Goal: Check status: Check status

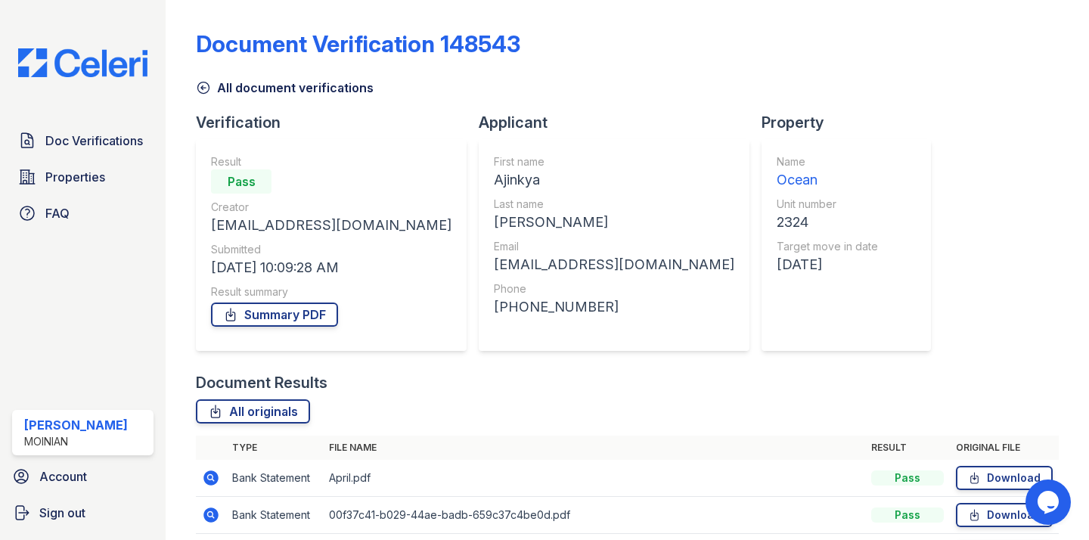
click at [101, 57] on img at bounding box center [83, 62] width 154 height 29
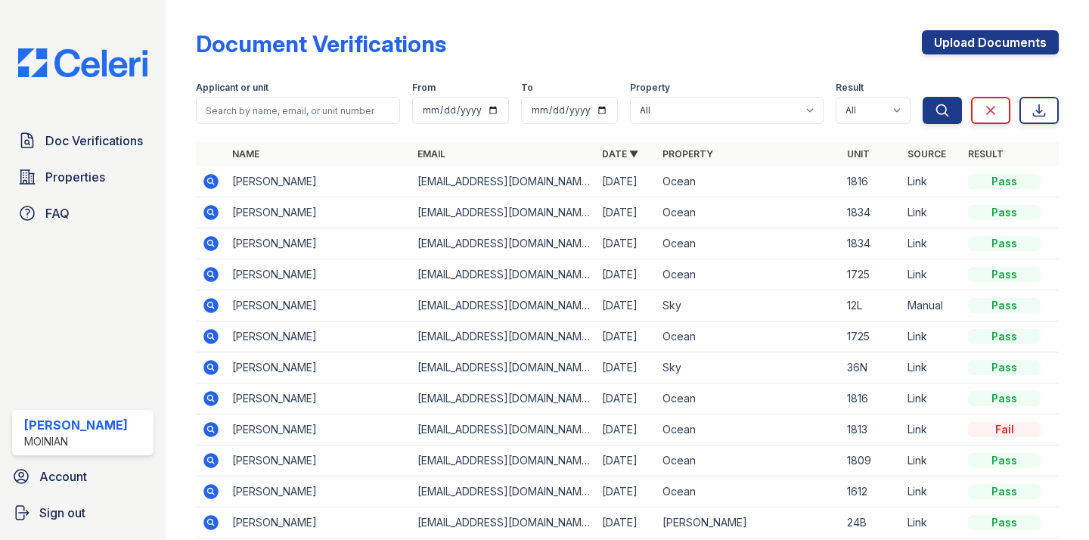
click at [212, 184] on icon at bounding box center [211, 181] width 15 height 15
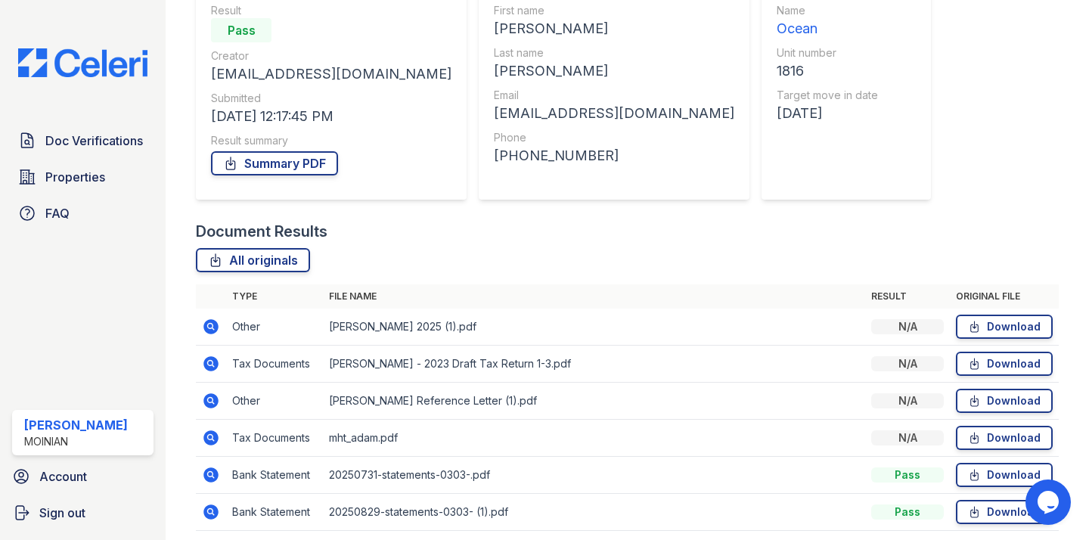
scroll to position [209, 0]
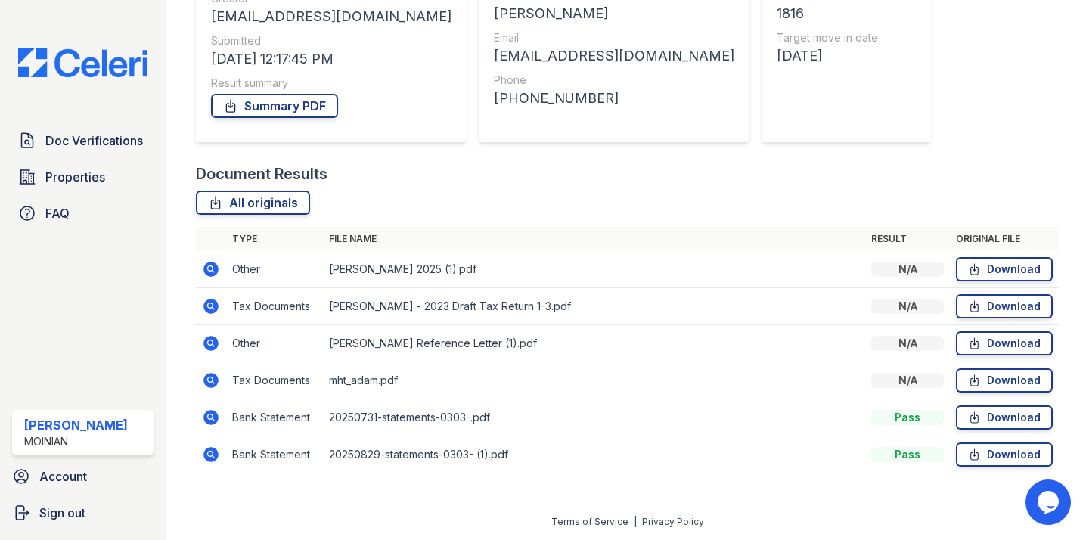
click at [211, 452] on icon at bounding box center [211, 454] width 4 height 4
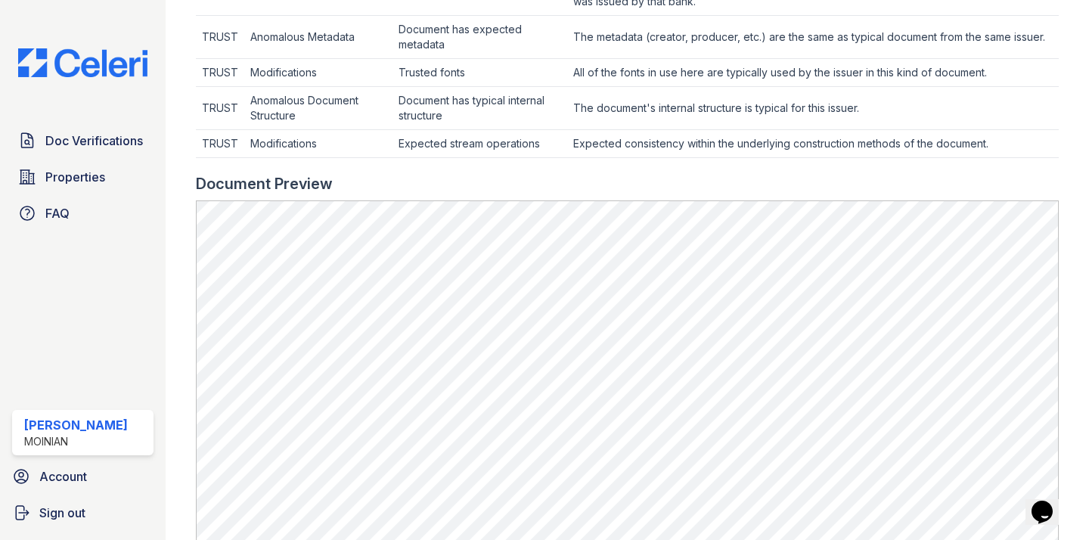
scroll to position [750, 0]
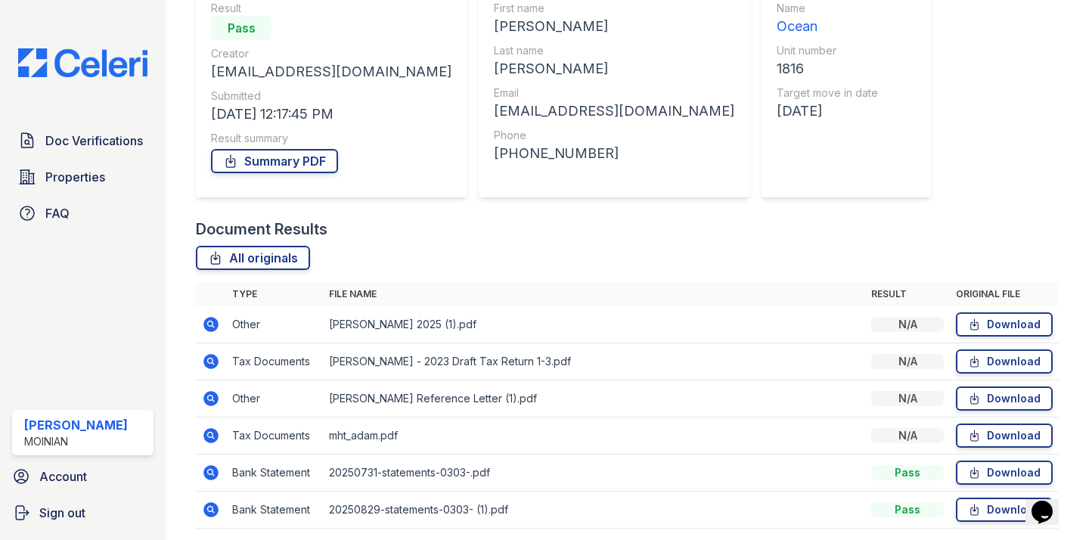
scroll to position [209, 0]
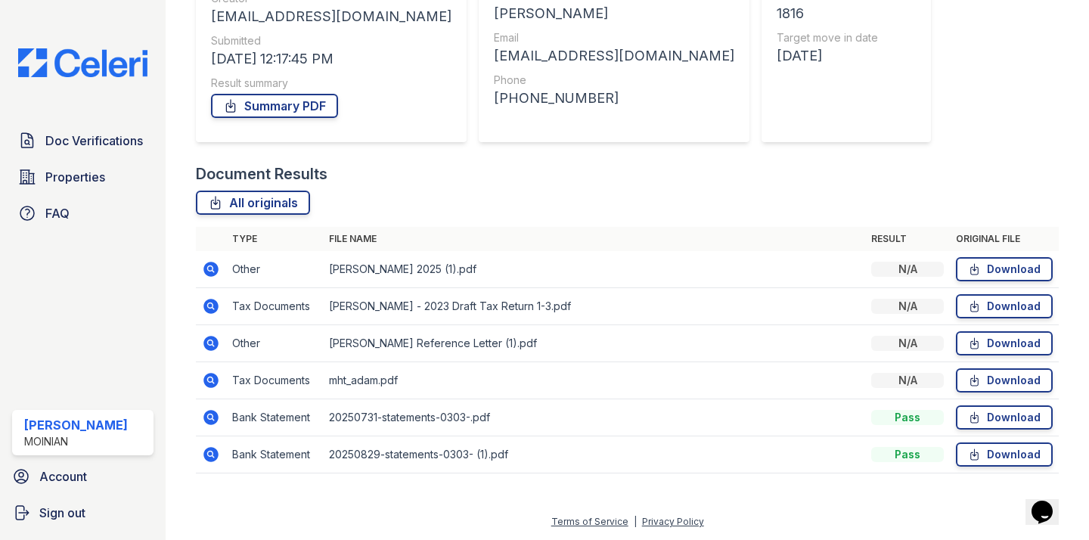
click at [217, 271] on icon at bounding box center [211, 269] width 15 height 15
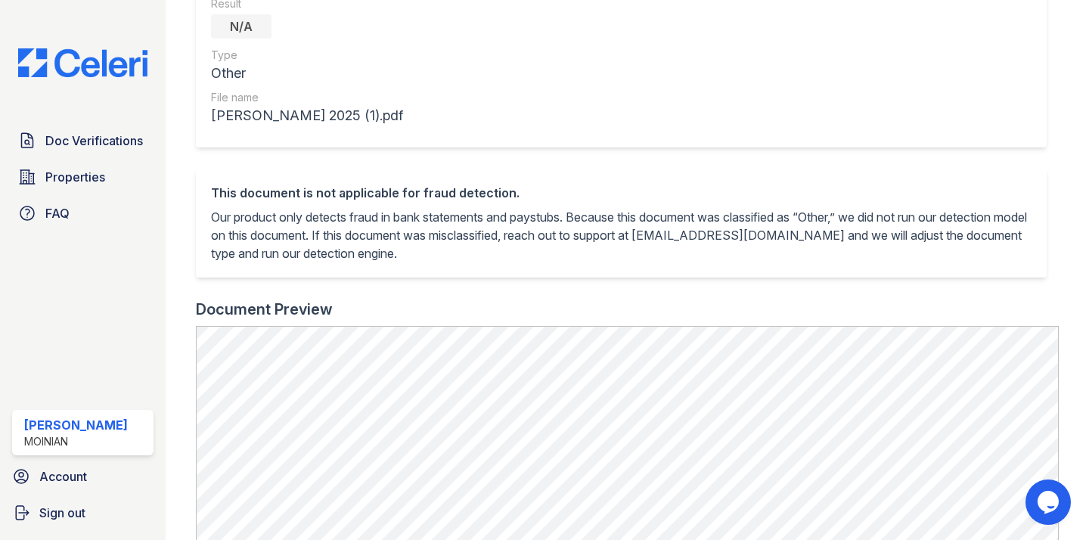
scroll to position [528, 0]
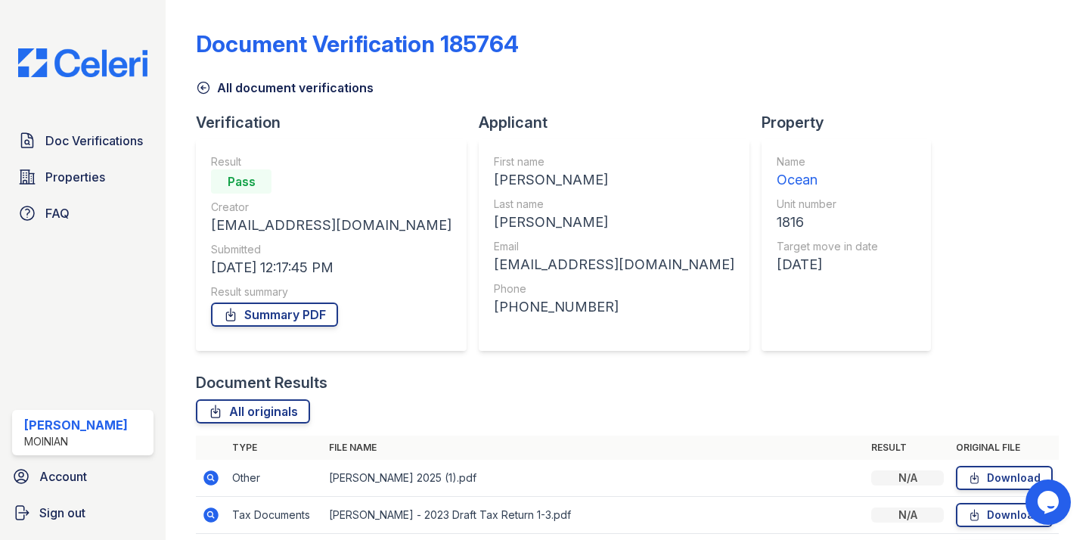
scroll to position [161, 0]
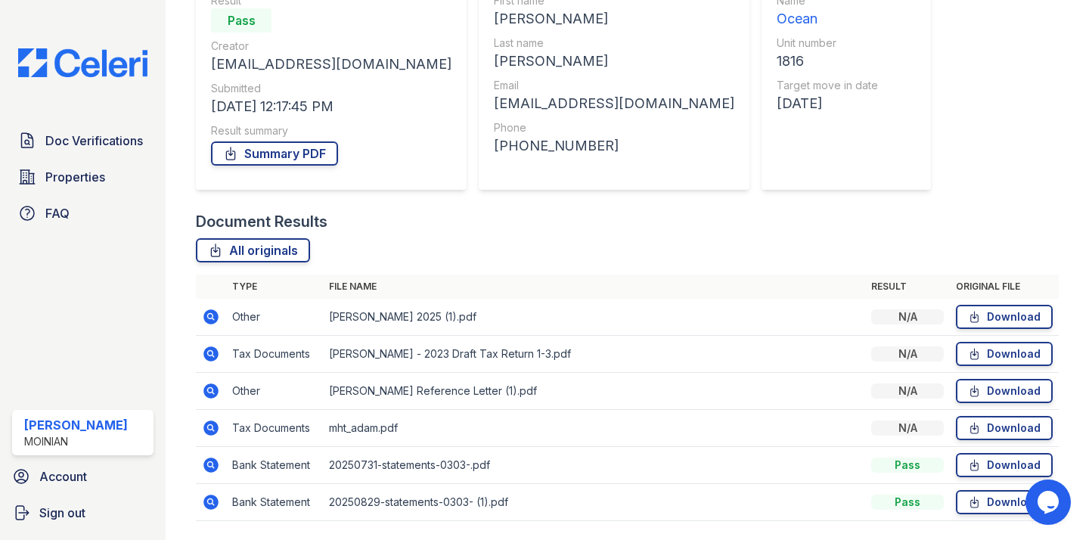
click at [224, 390] on td at bounding box center [211, 391] width 30 height 37
click at [216, 391] on icon at bounding box center [211, 391] width 15 height 15
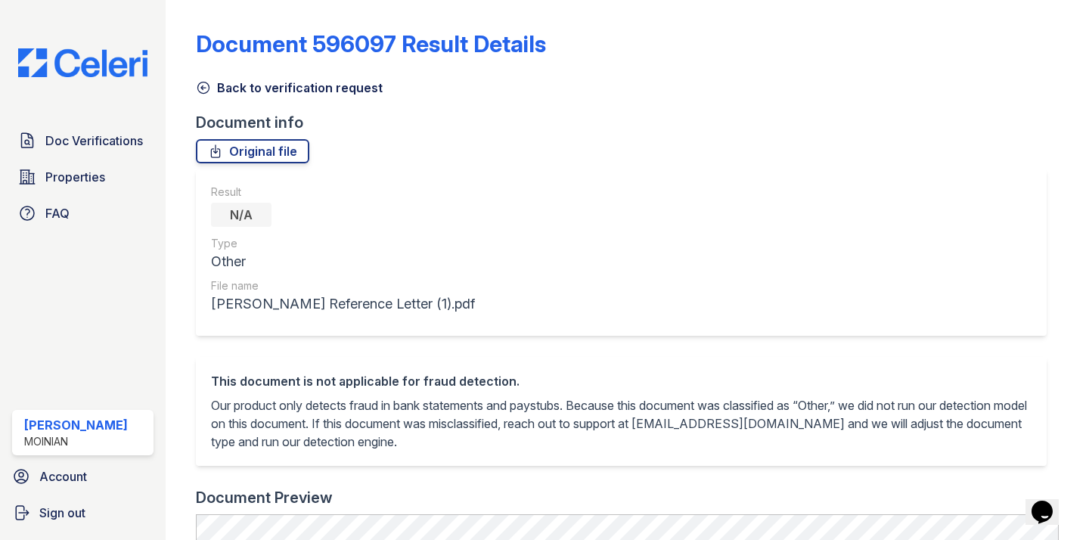
click at [199, 74] on div "Back to verification request" at bounding box center [627, 83] width 863 height 27
click at [201, 87] on icon at bounding box center [203, 87] width 11 height 11
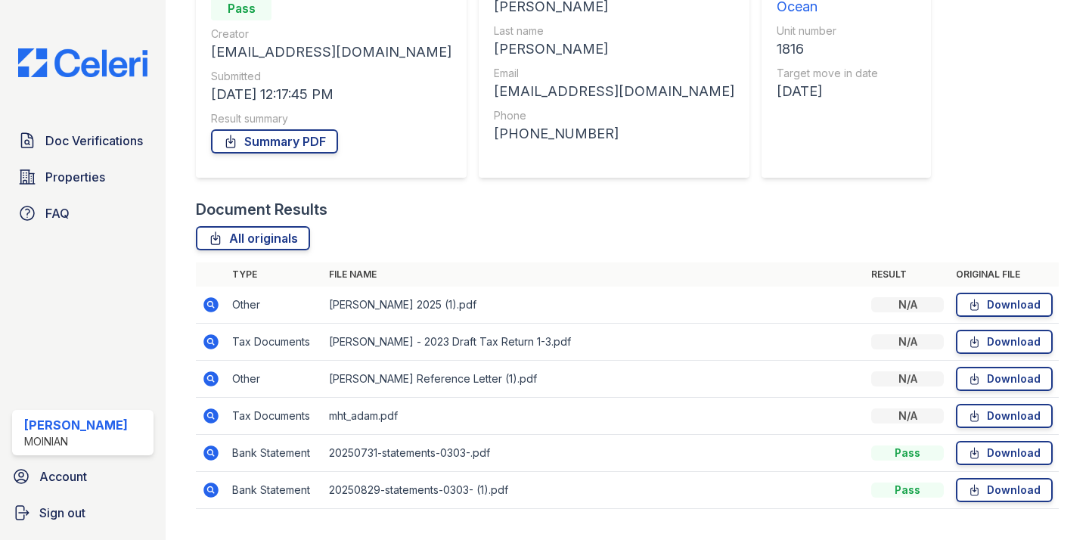
scroll to position [177, 0]
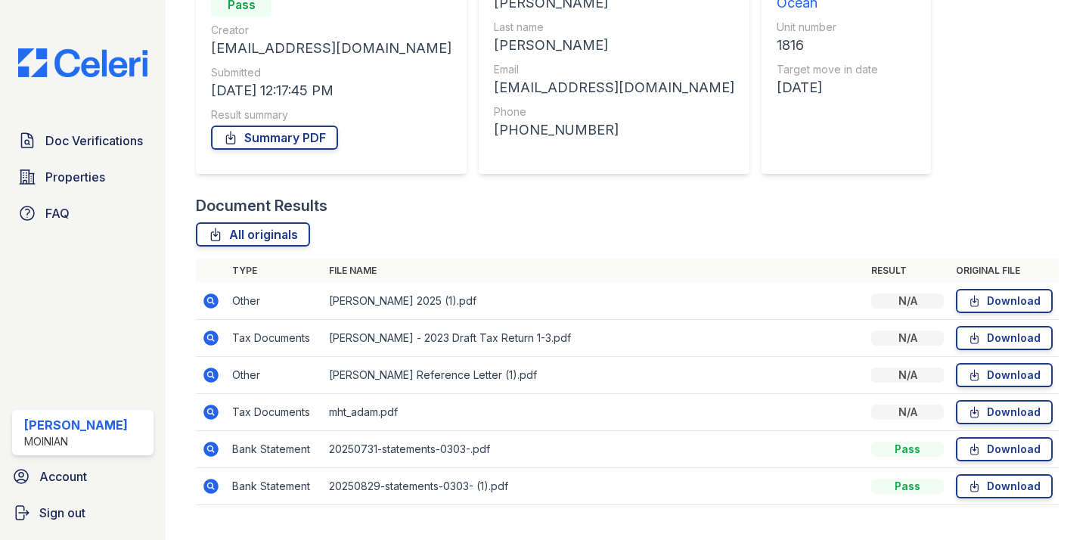
click at [206, 409] on icon at bounding box center [211, 412] width 15 height 15
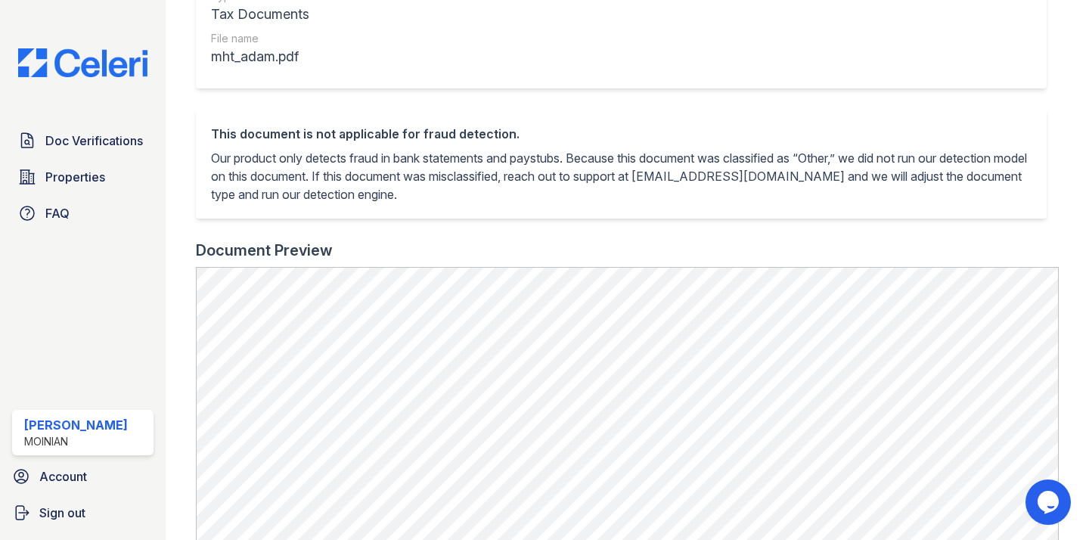
scroll to position [566, 0]
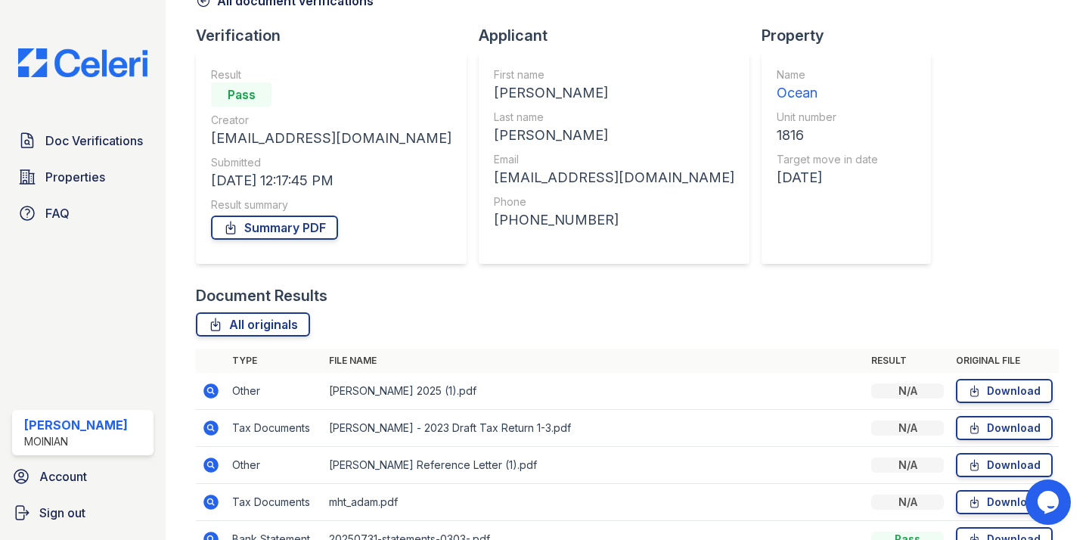
scroll to position [209, 0]
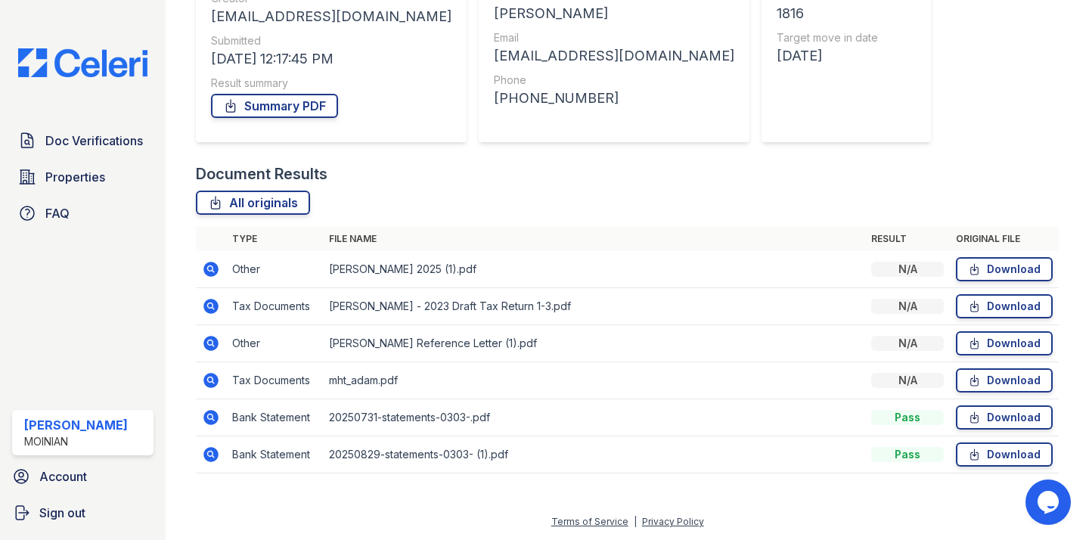
click at [211, 418] on icon at bounding box center [211, 417] width 4 height 4
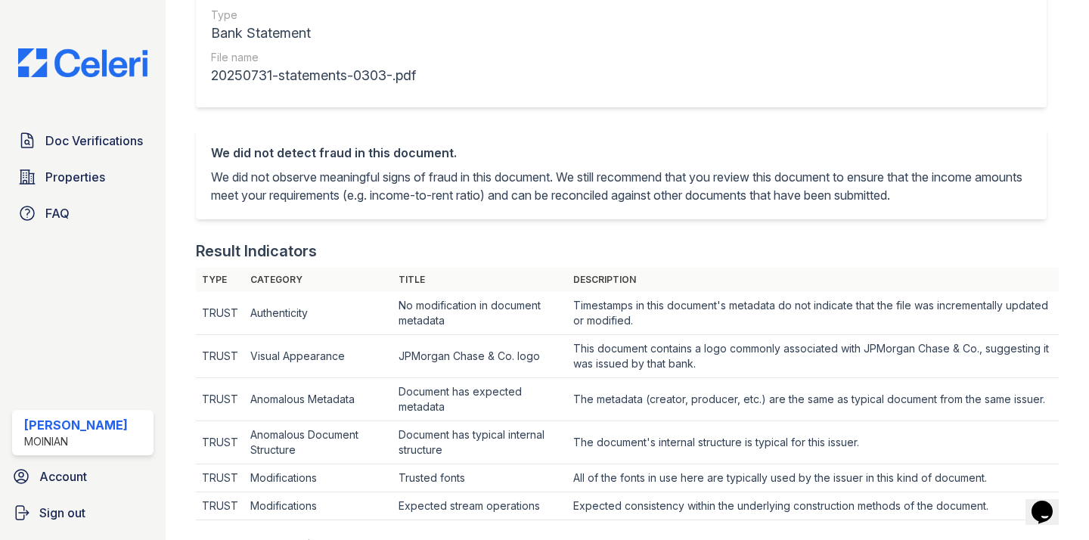
scroll to position [642, 0]
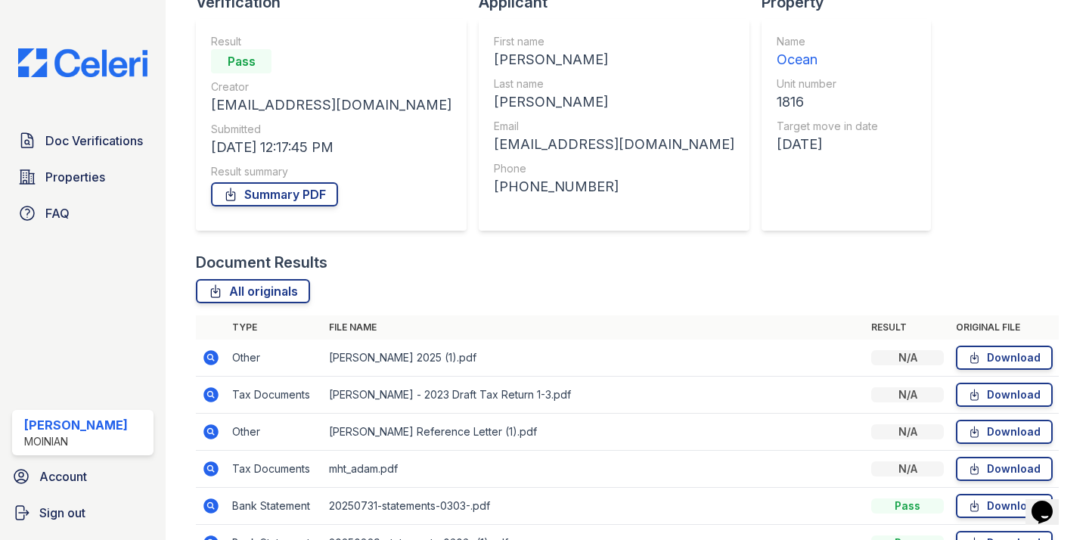
scroll to position [209, 0]
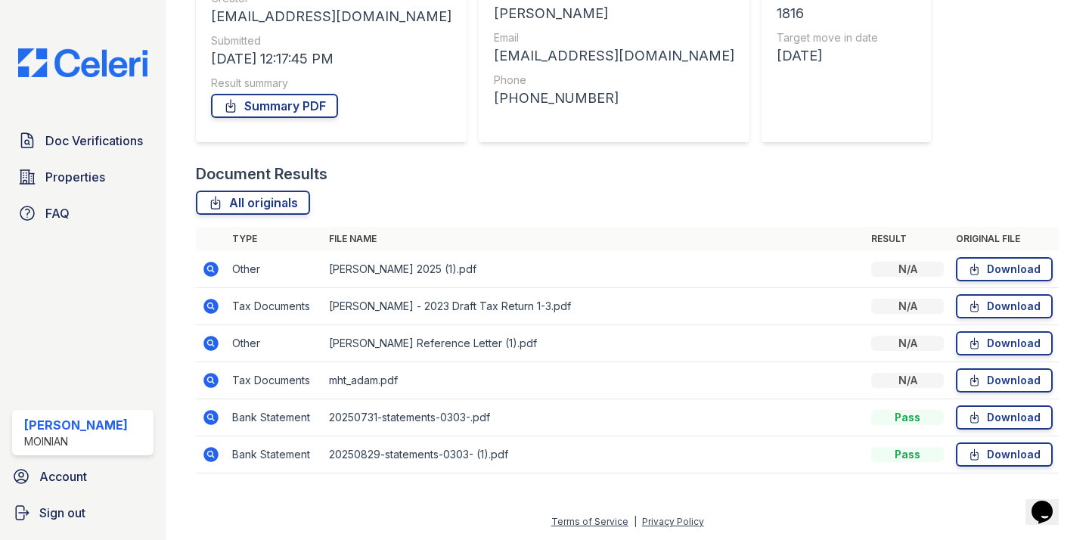
click at [207, 458] on icon at bounding box center [211, 454] width 15 height 15
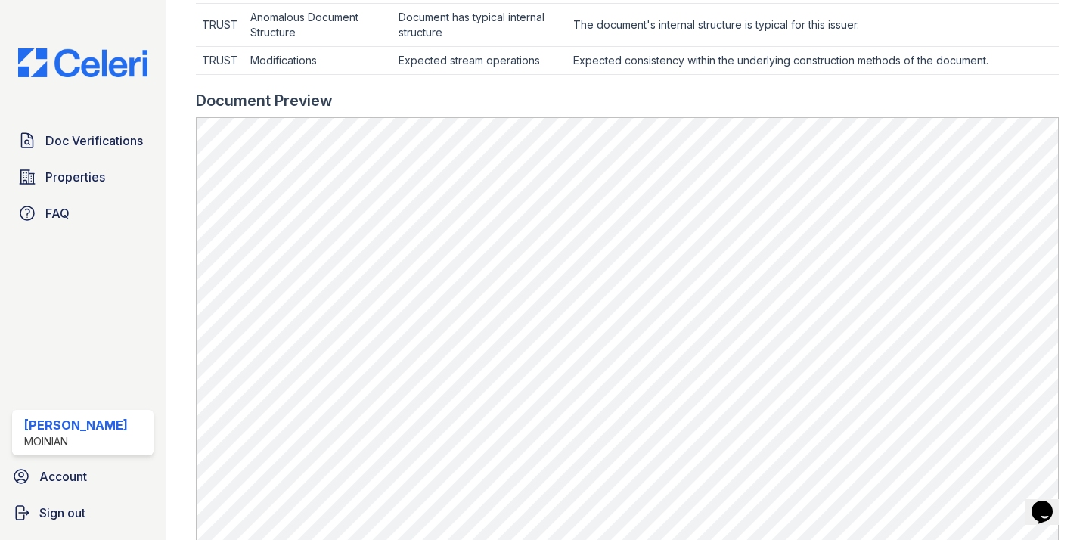
scroll to position [843, 0]
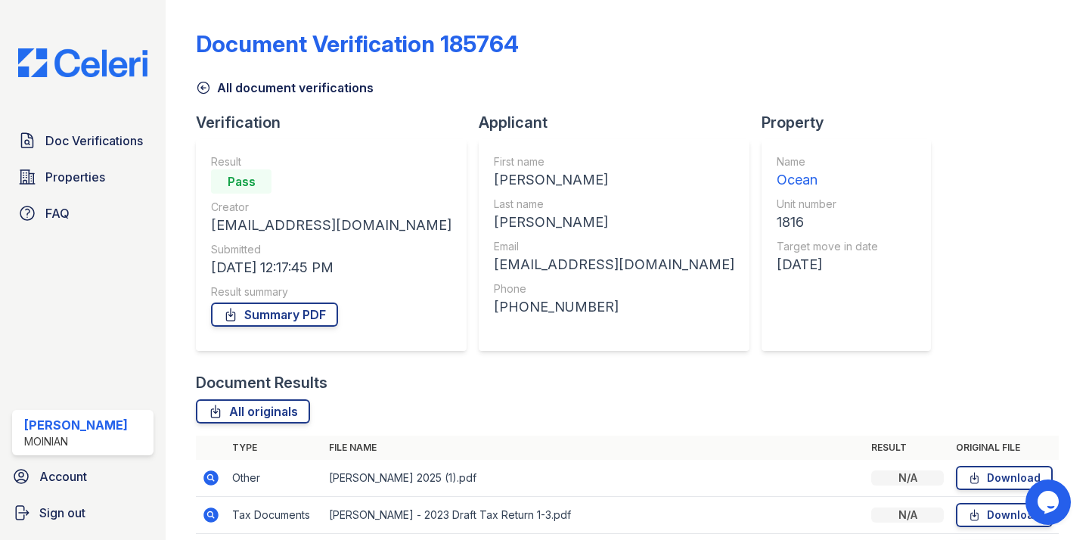
click at [204, 79] on link "All document verifications" at bounding box center [285, 88] width 178 height 18
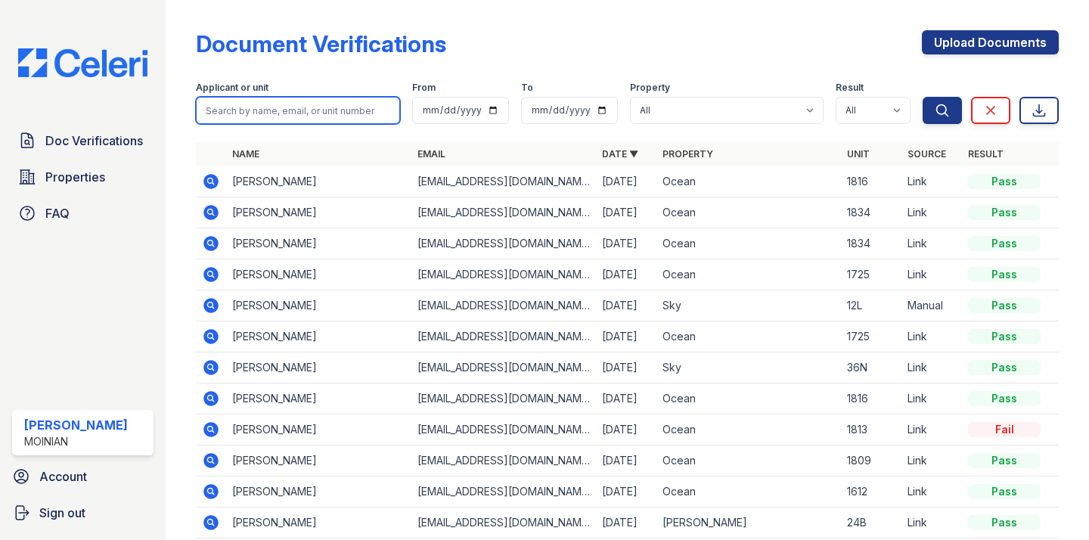
click at [292, 104] on input "search" at bounding box center [298, 110] width 204 height 27
type input "adam helfgott"
click at [923, 97] on button "Search" at bounding box center [942, 110] width 39 height 27
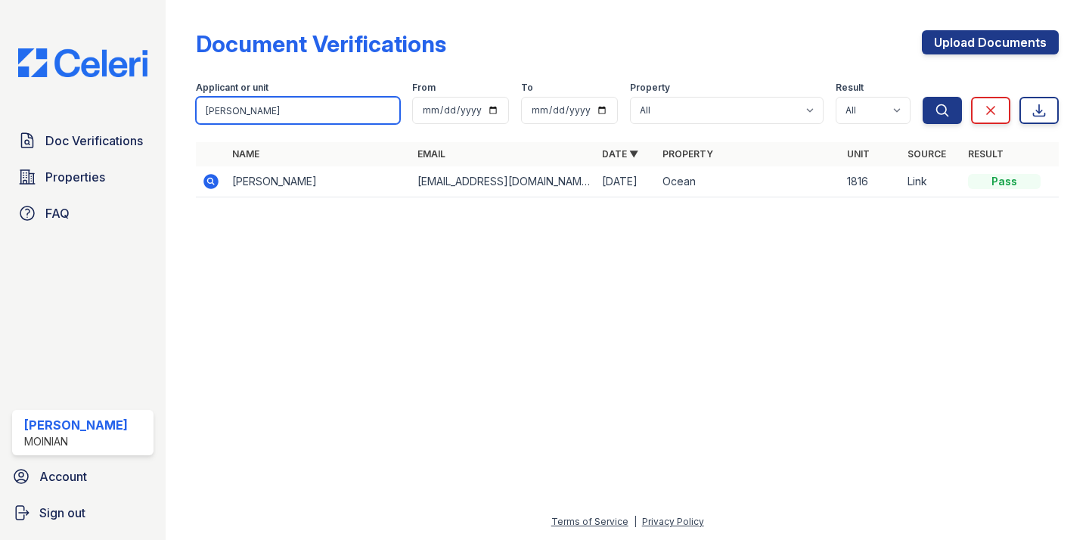
click at [276, 108] on input "adam helfgott" at bounding box center [298, 110] width 204 height 27
type input "evan helfgott"
click at [923, 97] on button "Search" at bounding box center [942, 110] width 39 height 27
click at [210, 197] on div "Name Email Date ▼ Property Unit Source Result Evan Helfgott evanhelfgott@gmail.…" at bounding box center [627, 177] width 863 height 70
click at [210, 188] on icon at bounding box center [211, 181] width 15 height 15
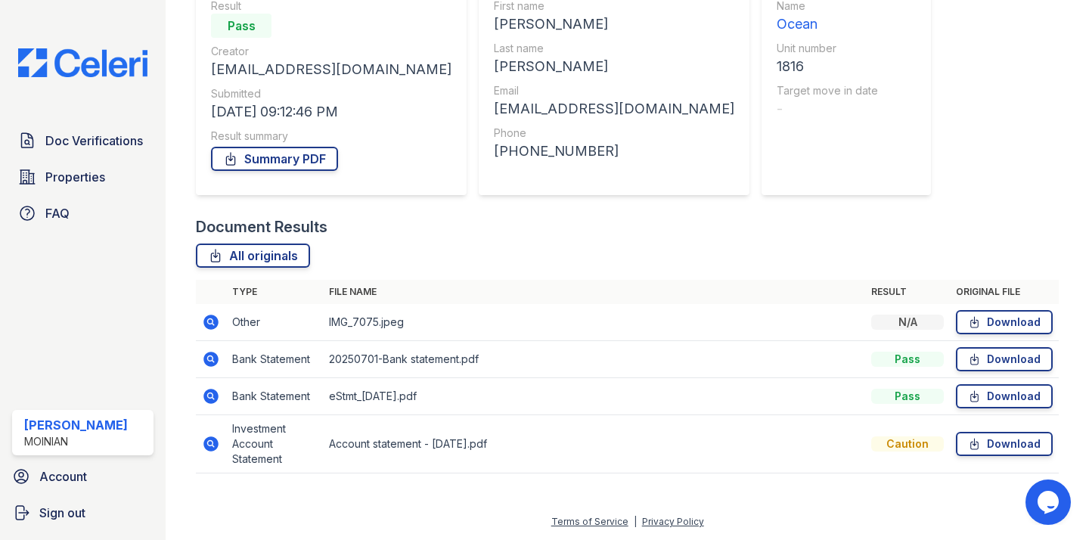
click at [213, 397] on icon at bounding box center [211, 396] width 18 height 18
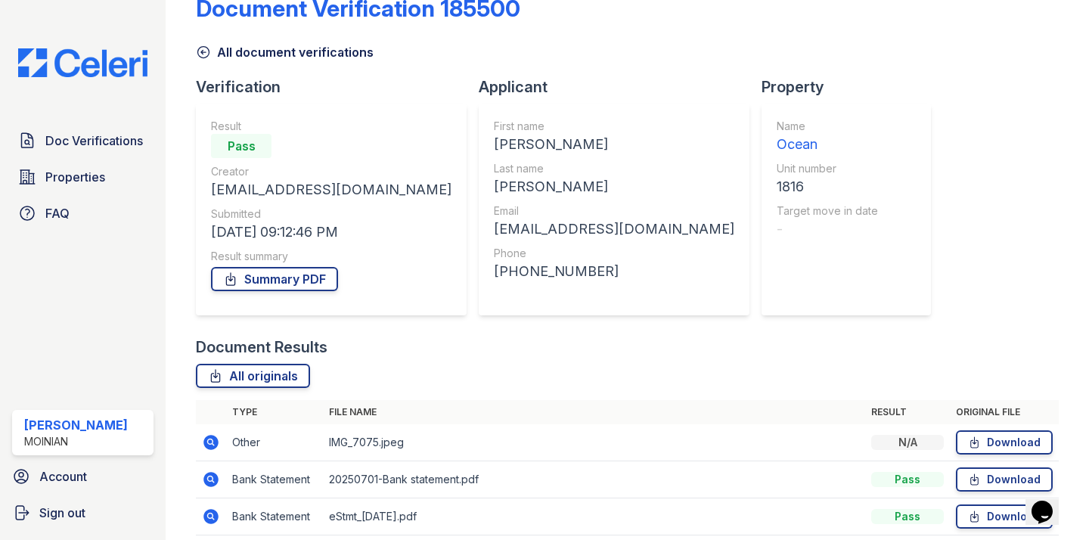
scroll to position [58, 0]
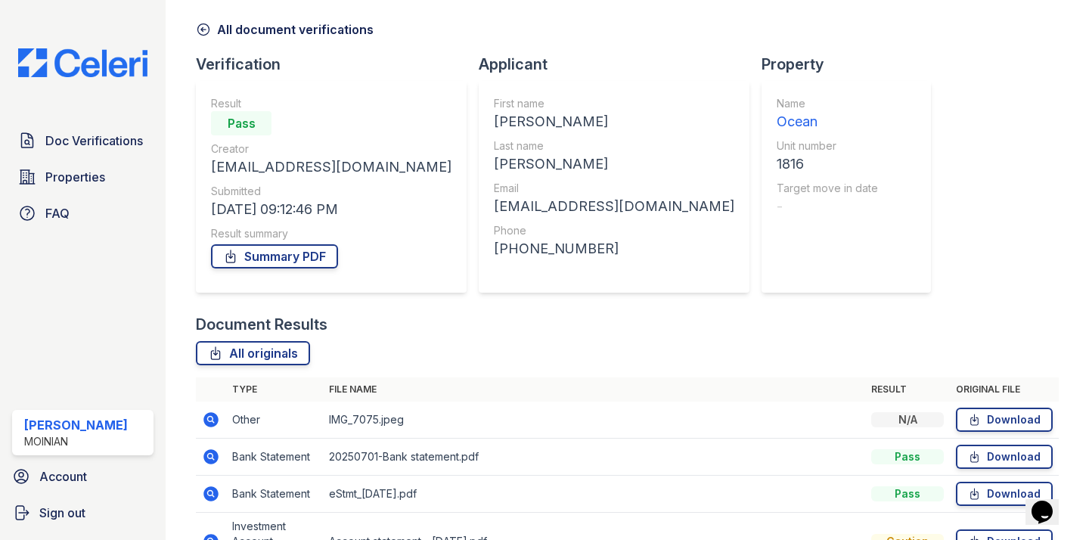
click at [203, 449] on icon at bounding box center [211, 457] width 18 height 18
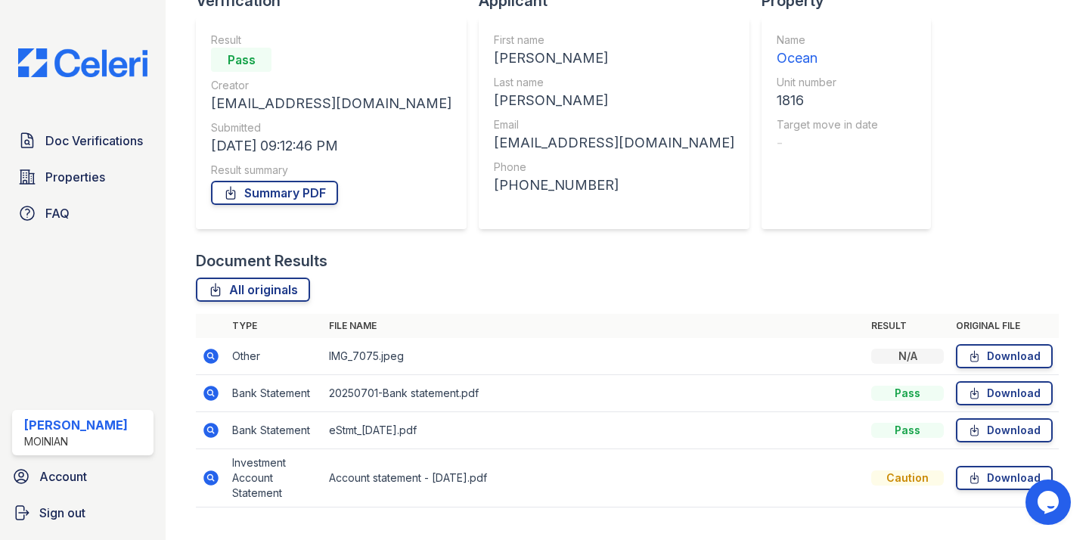
scroll to position [156, 0]
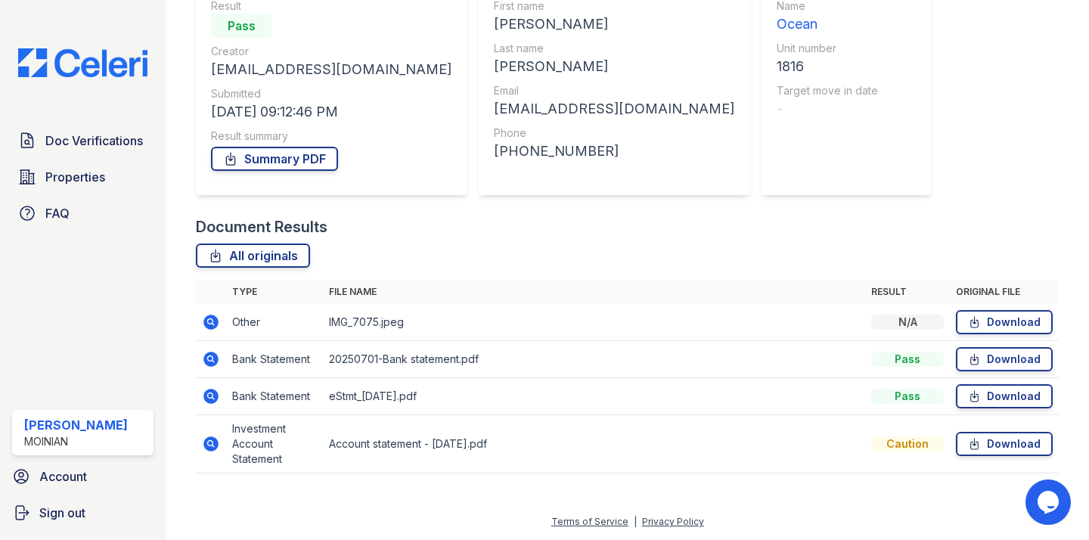
click at [215, 393] on icon at bounding box center [211, 396] width 15 height 15
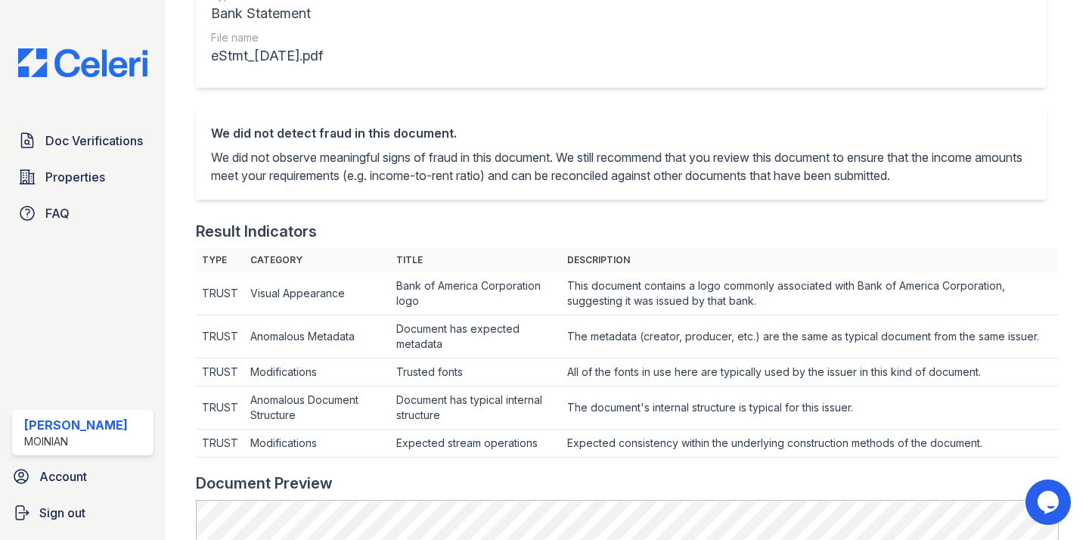
scroll to position [800, 0]
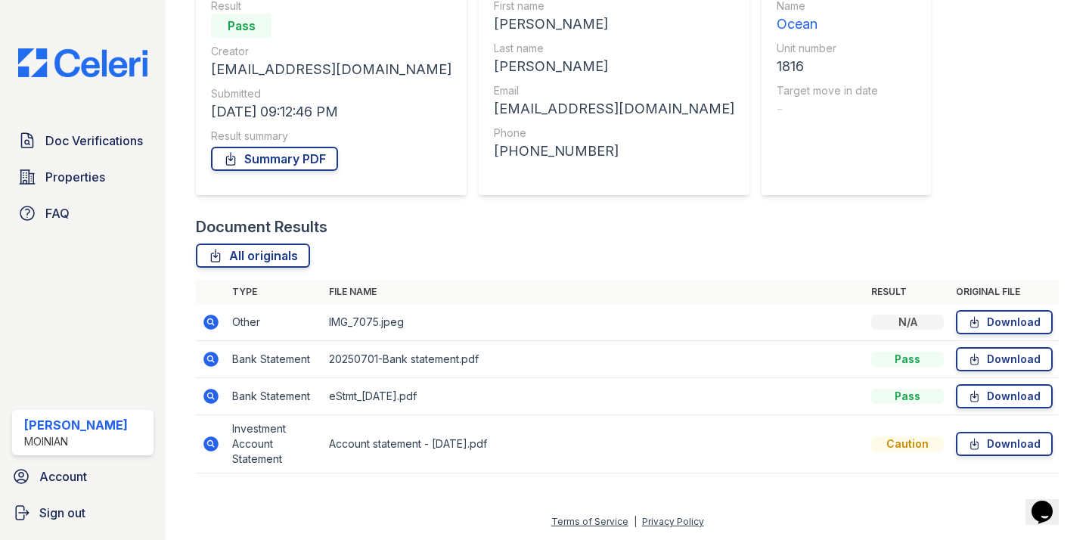
click at [219, 446] on icon at bounding box center [211, 444] width 18 height 18
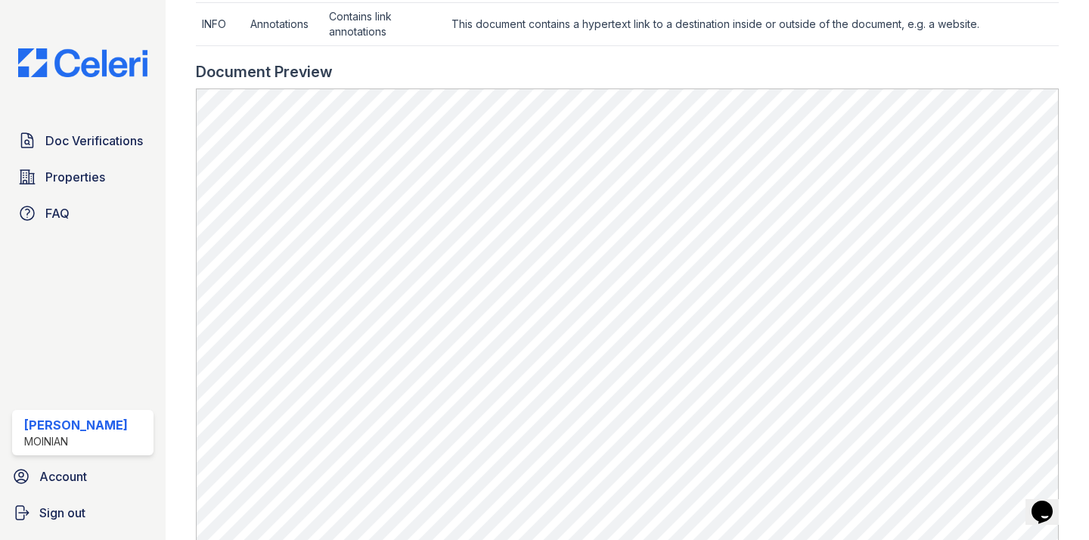
scroll to position [794, 0]
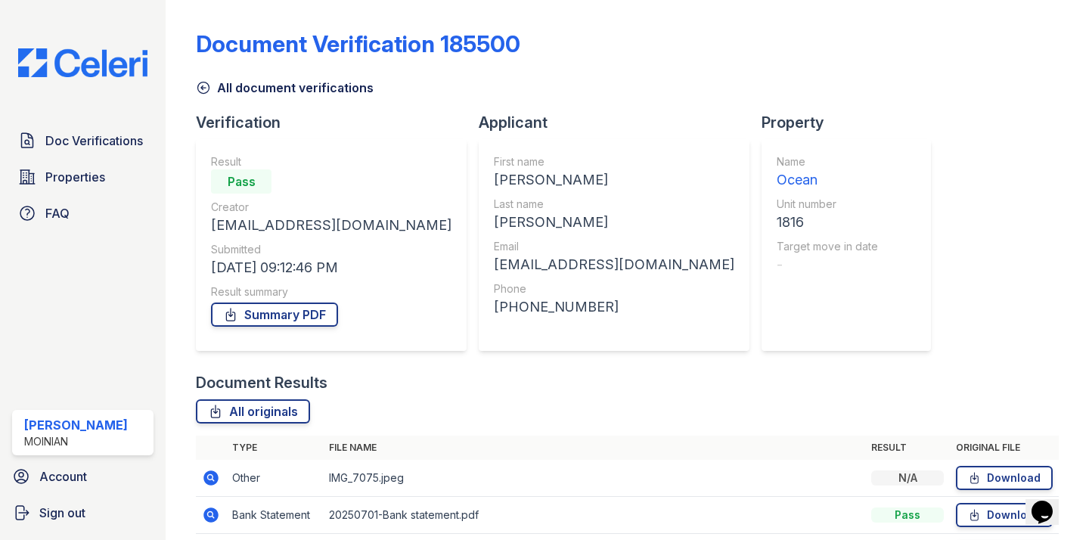
click at [206, 94] on icon at bounding box center [203, 87] width 15 height 15
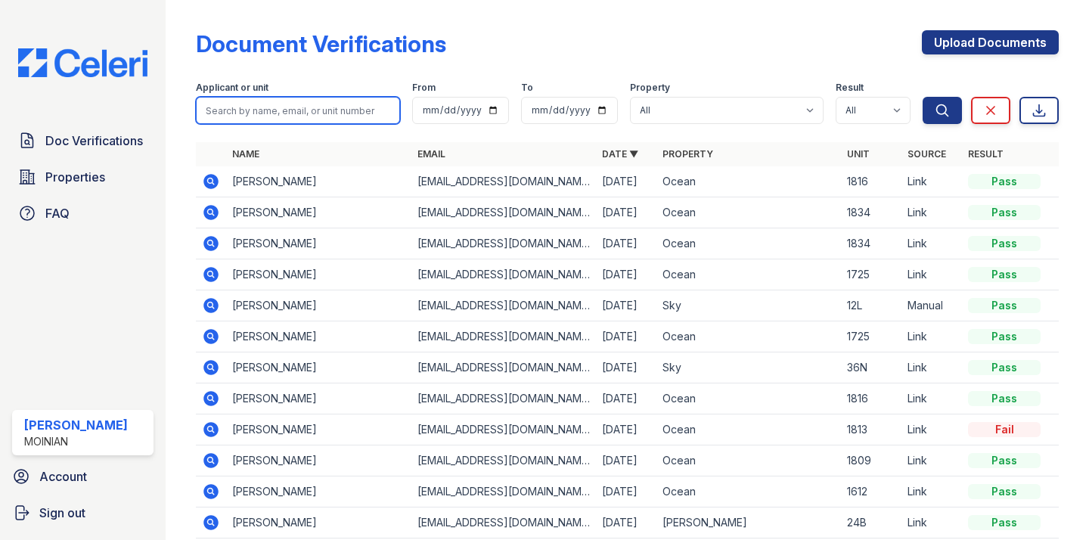
click at [313, 109] on input "search" at bounding box center [298, 110] width 204 height 27
type input "evan helfgott"
click at [923, 97] on button "Search" at bounding box center [942, 110] width 39 height 27
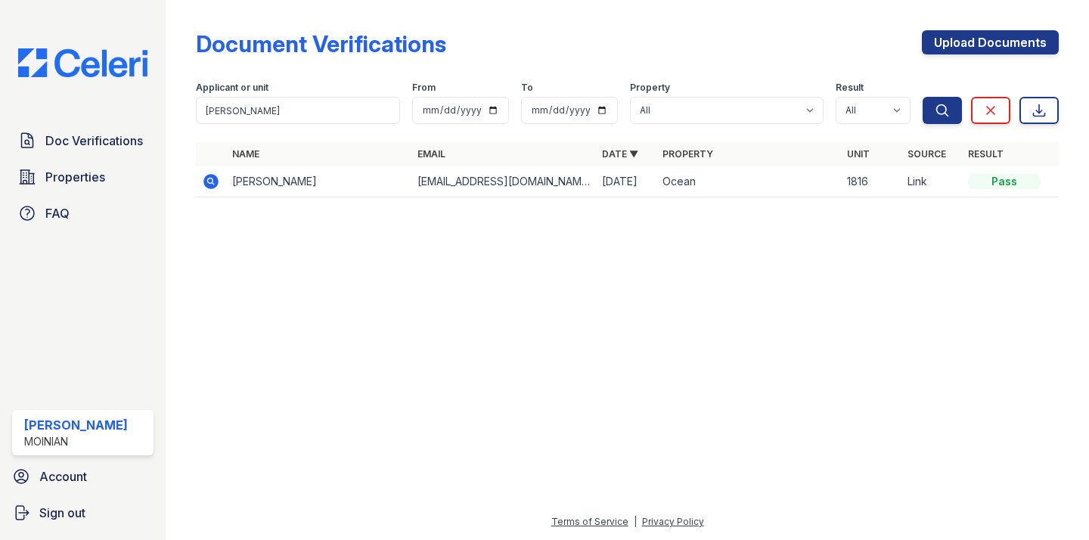
click at [205, 184] on icon at bounding box center [211, 181] width 15 height 15
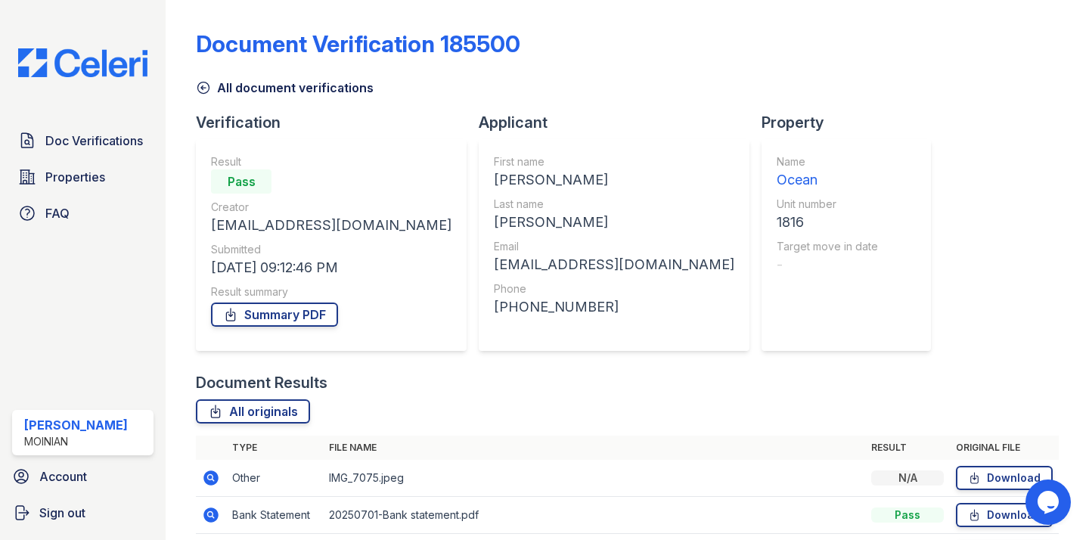
click at [206, 471] on icon at bounding box center [211, 478] width 18 height 18
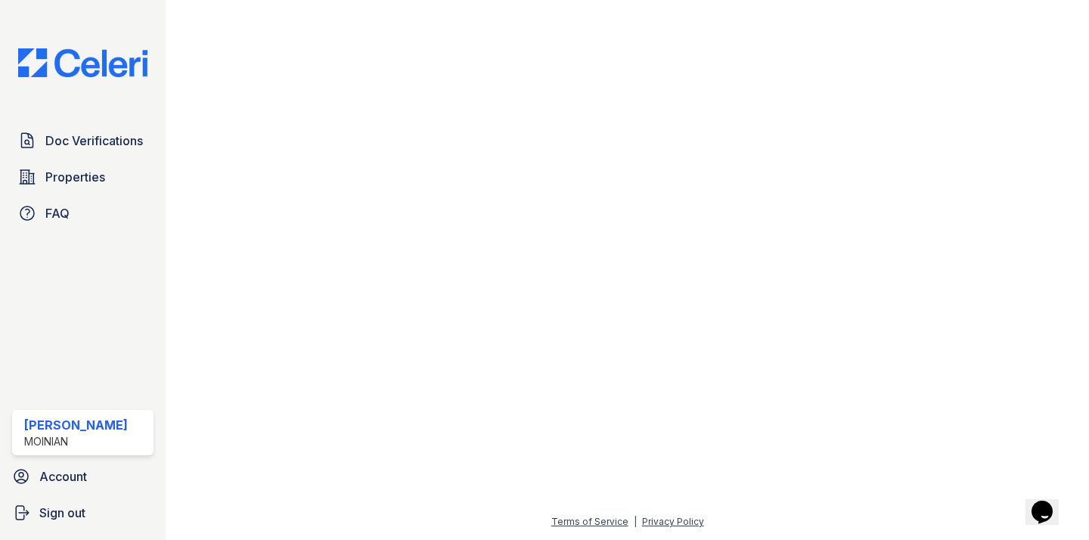
scroll to position [1552, 218]
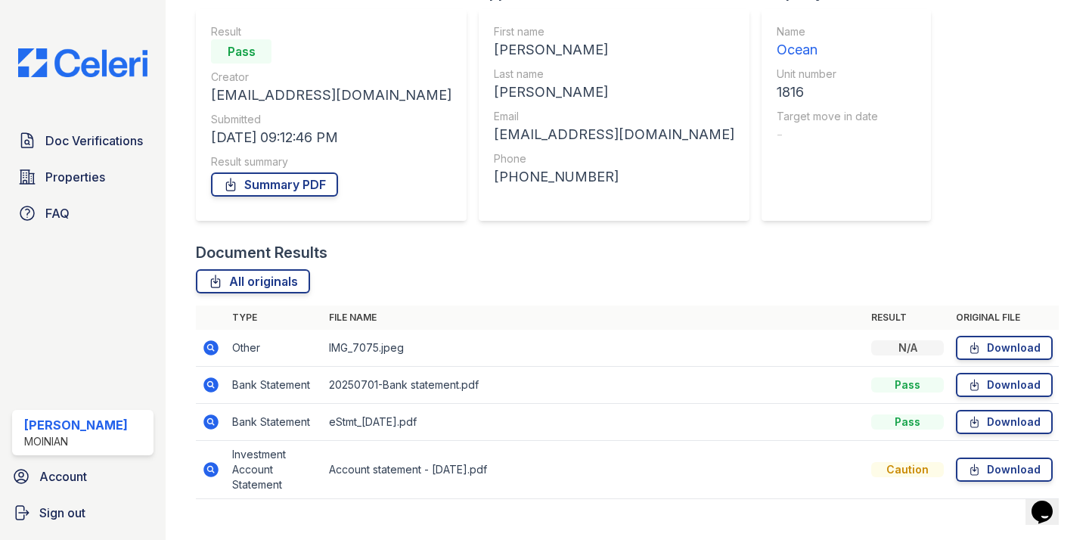
scroll to position [141, 0]
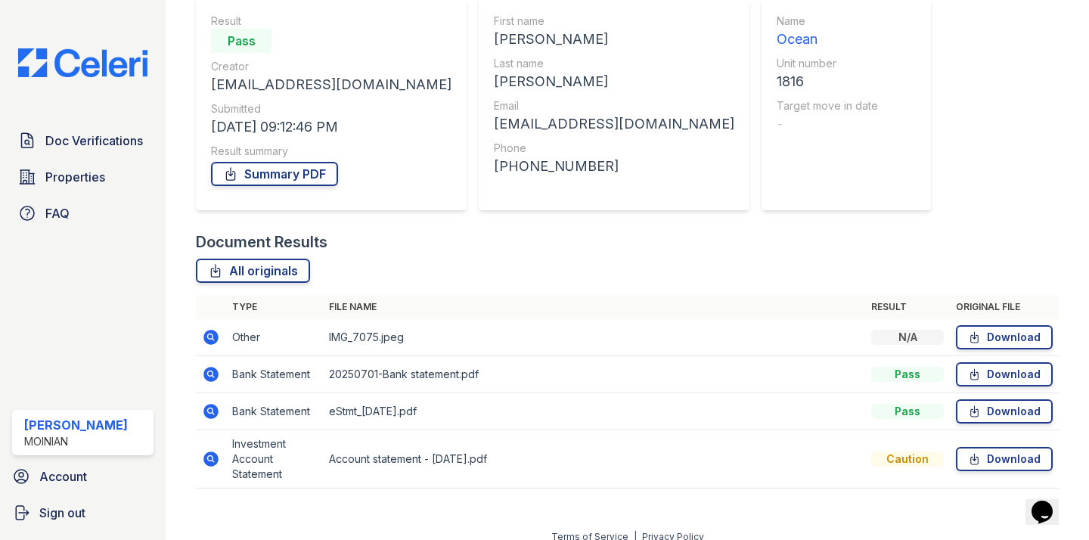
click at [362, 220] on div "Verification Result Pass Creator evanhelfgott@gmail.com Submitted 08/31/25 09:1…" at bounding box center [337, 101] width 283 height 260
click at [439, 407] on td "eStmt_2025-08-26.pdf" at bounding box center [594, 411] width 542 height 37
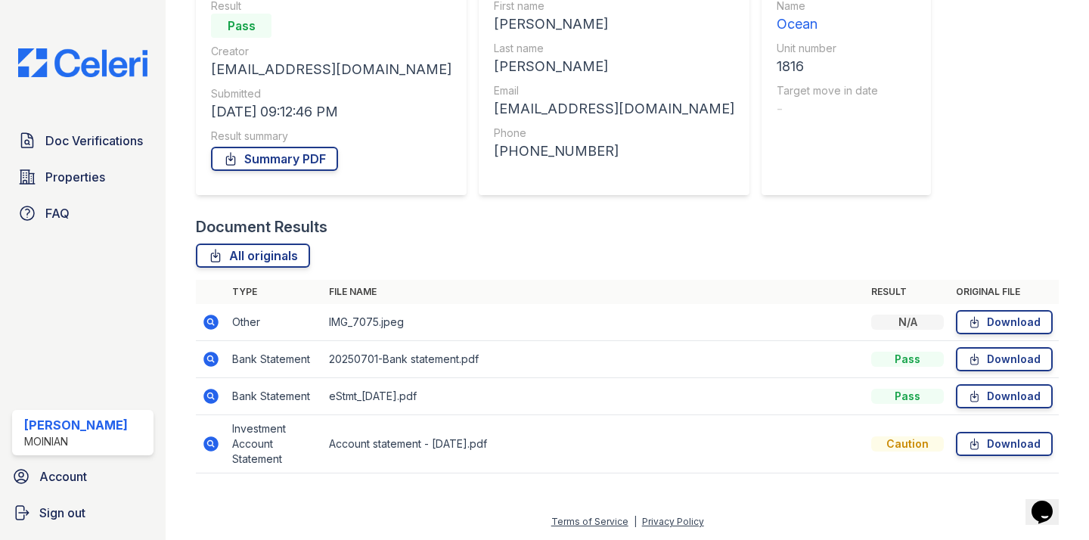
scroll to position [0, 0]
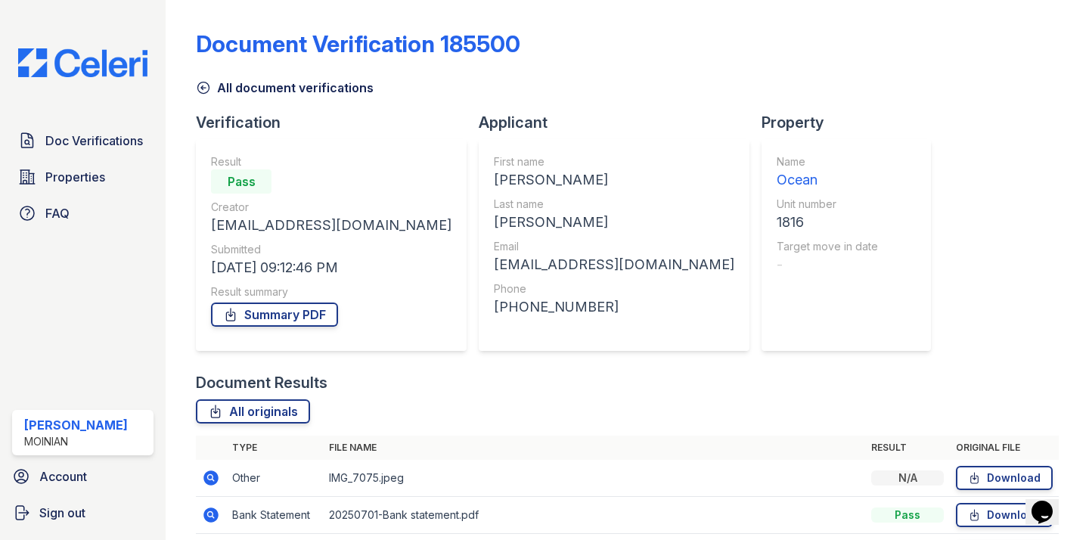
click at [209, 89] on icon at bounding box center [203, 87] width 11 height 11
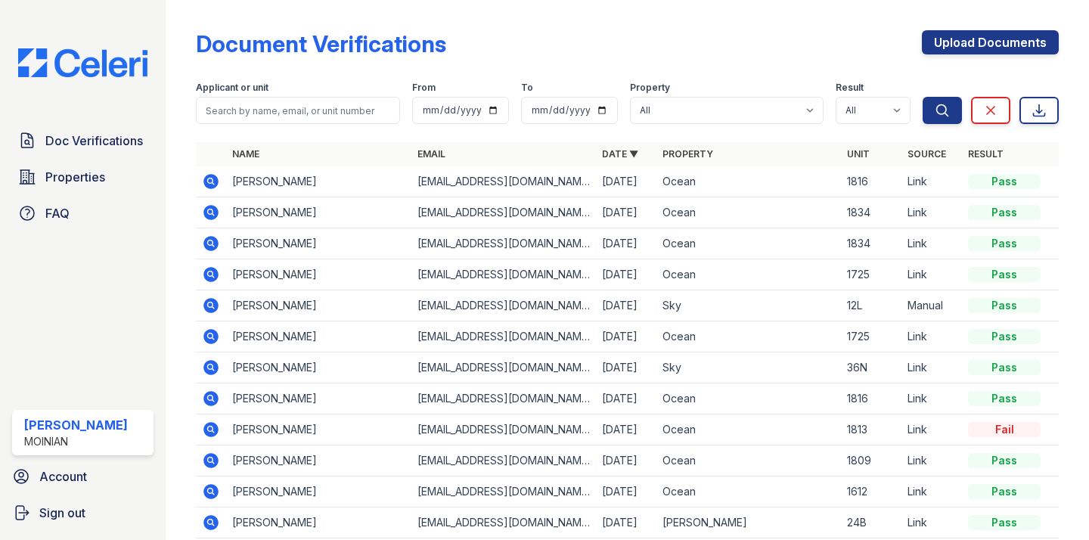
click at [210, 184] on icon at bounding box center [211, 181] width 15 height 15
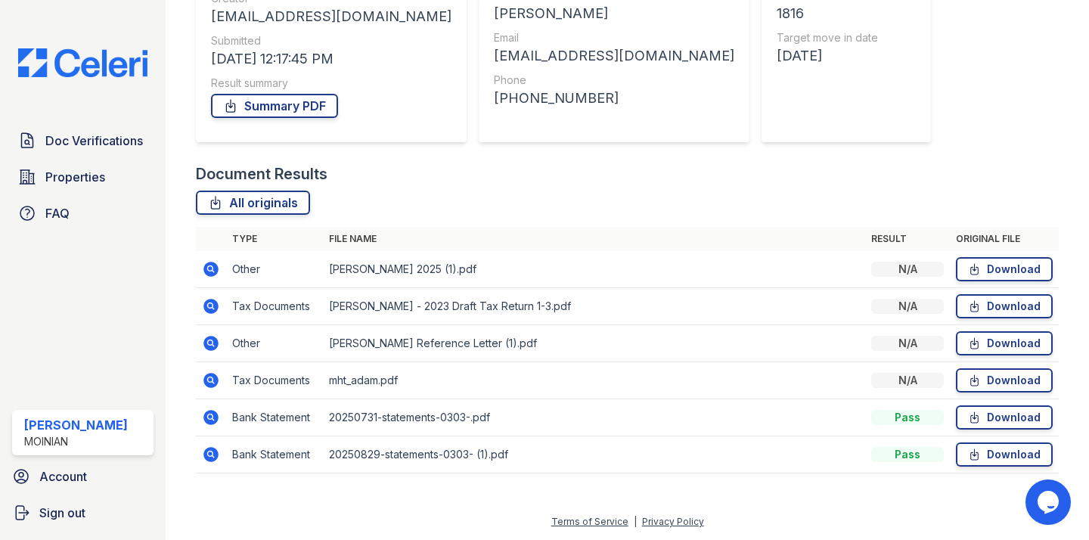
click at [216, 266] on icon at bounding box center [211, 269] width 15 height 15
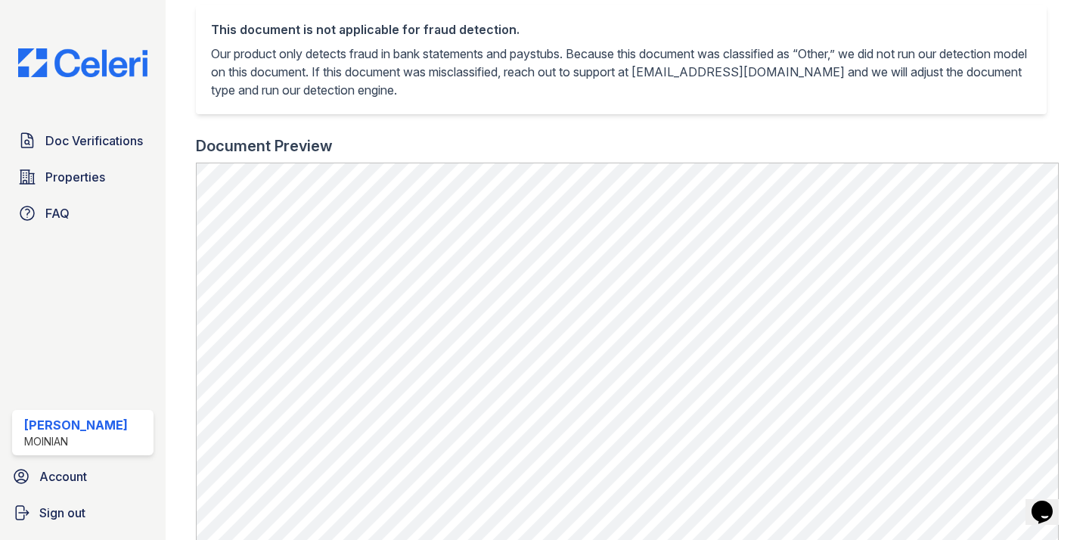
scroll to position [566, 0]
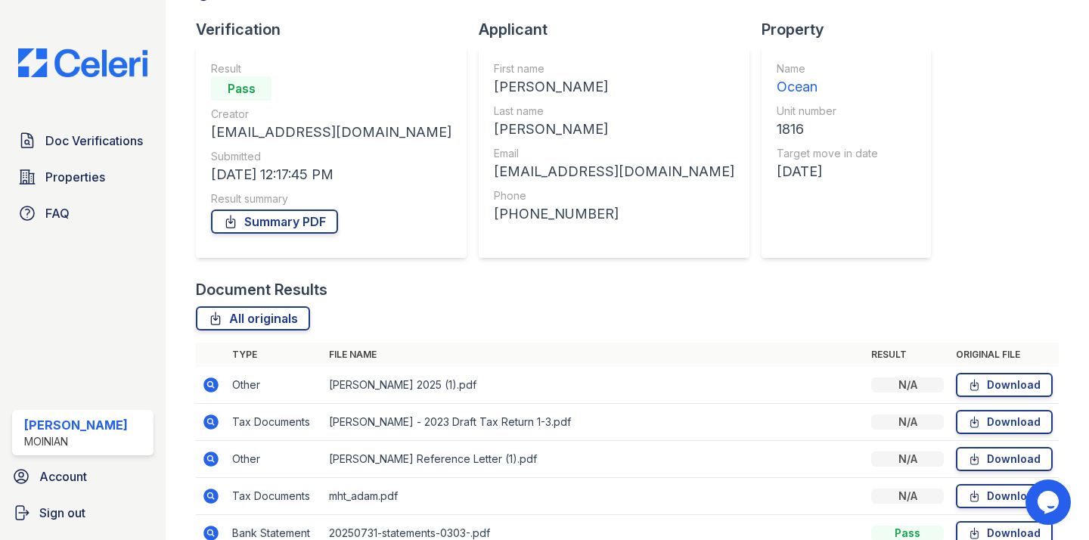
scroll to position [179, 0]
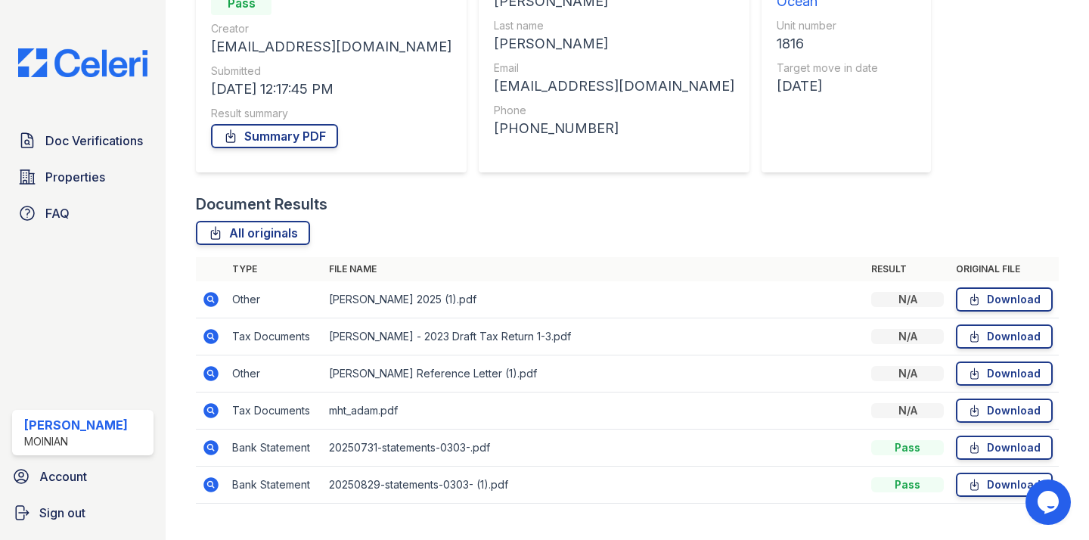
click at [210, 338] on icon at bounding box center [211, 337] width 18 height 18
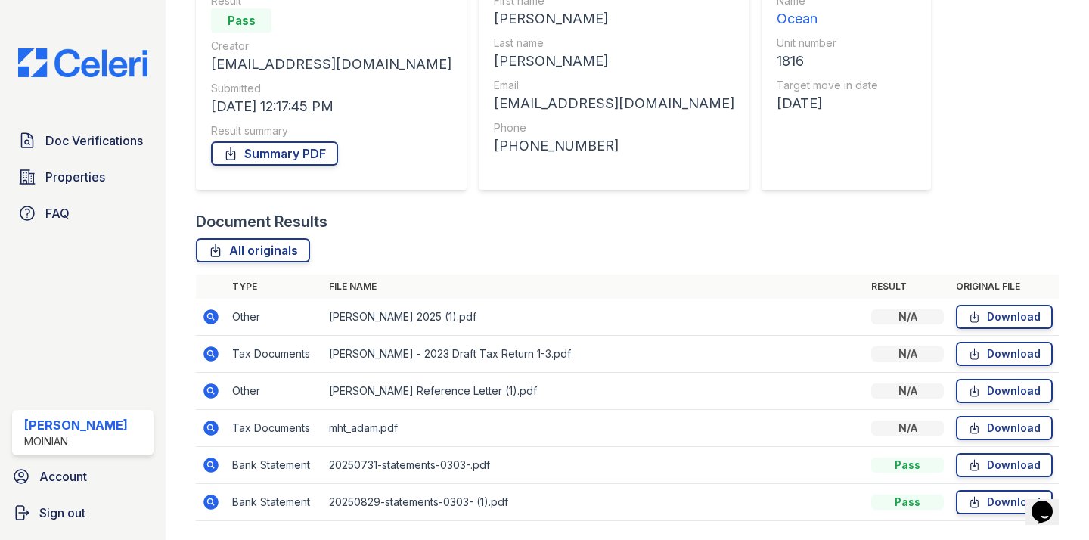
scroll to position [209, 0]
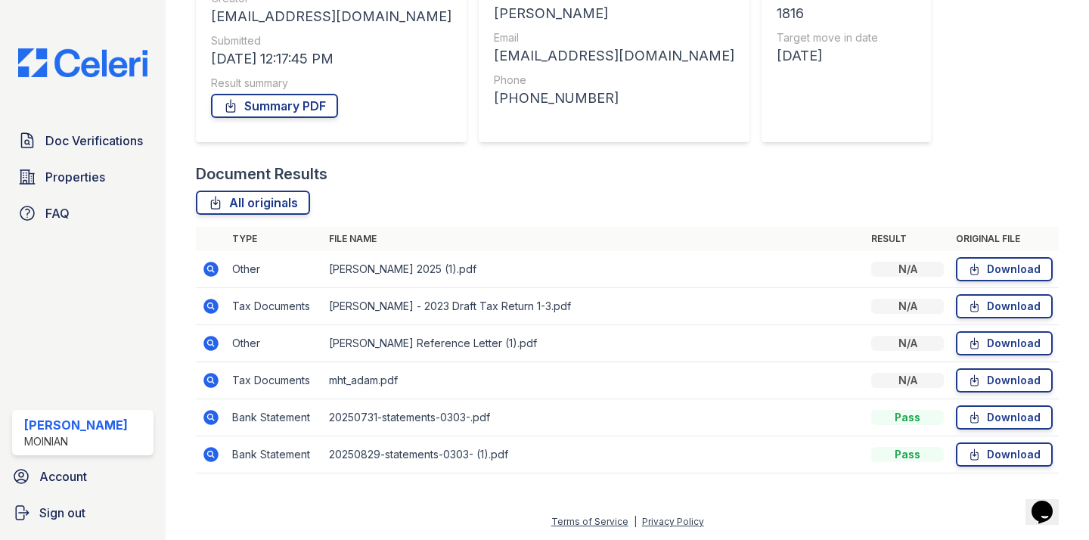
click at [210, 267] on icon at bounding box center [211, 268] width 4 height 4
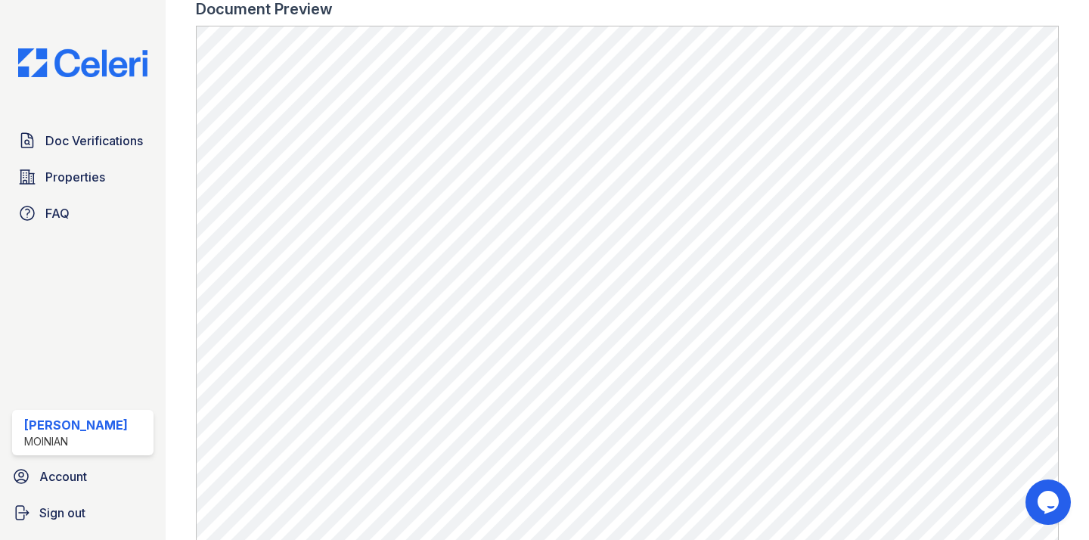
scroll to position [566, 0]
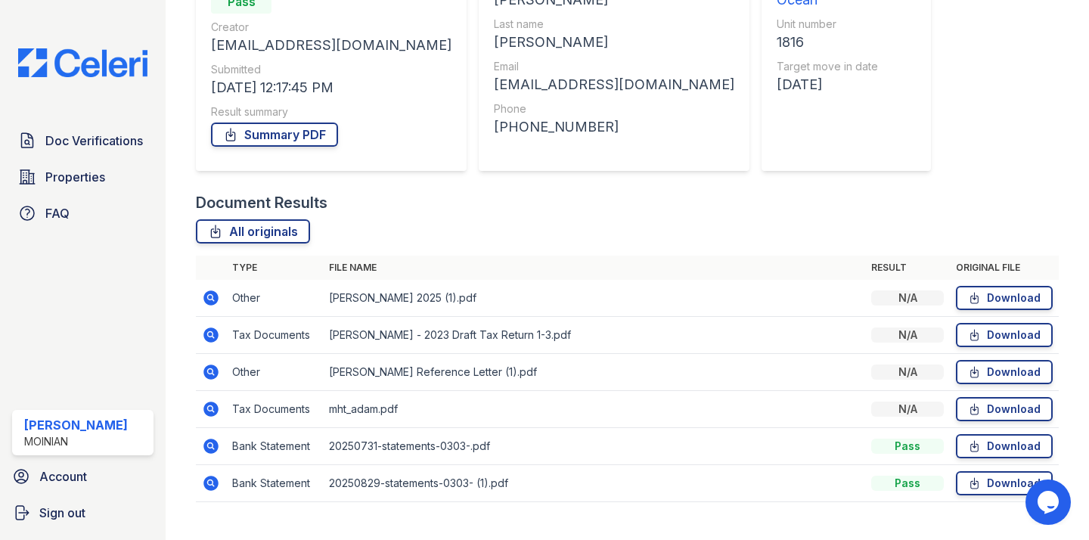
scroll to position [209, 0]
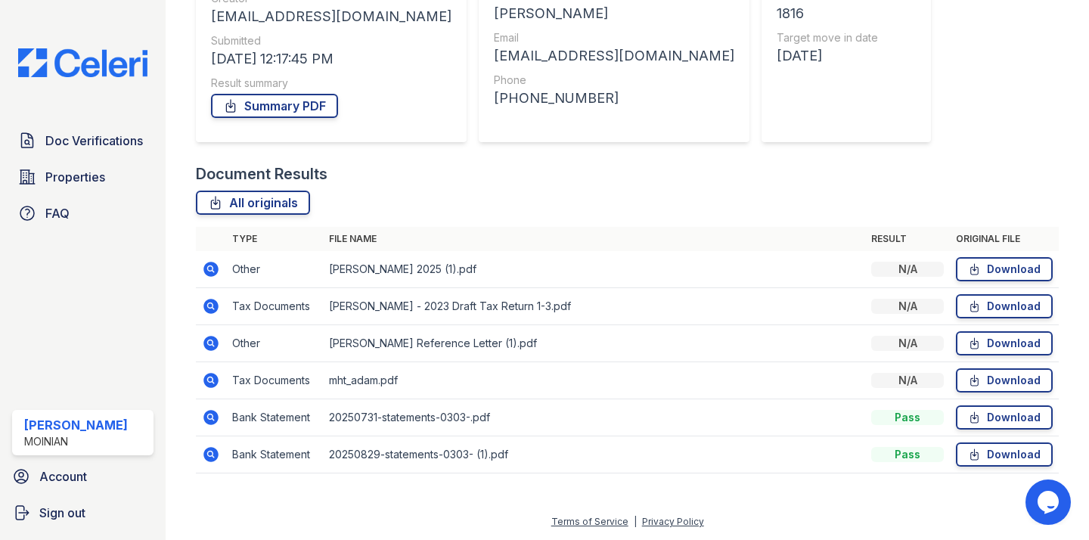
click at [206, 345] on icon at bounding box center [211, 343] width 15 height 15
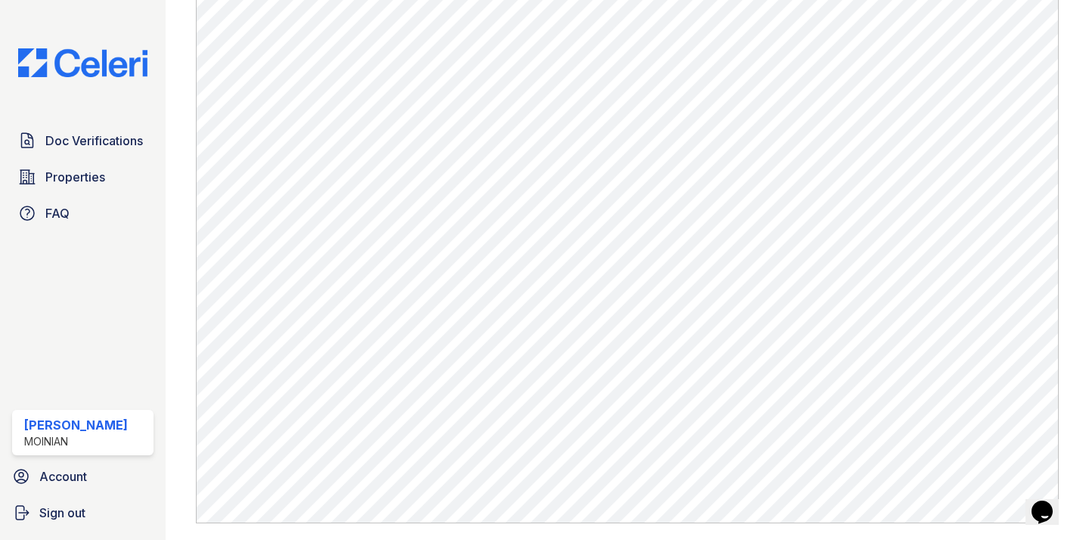
scroll to position [530, 0]
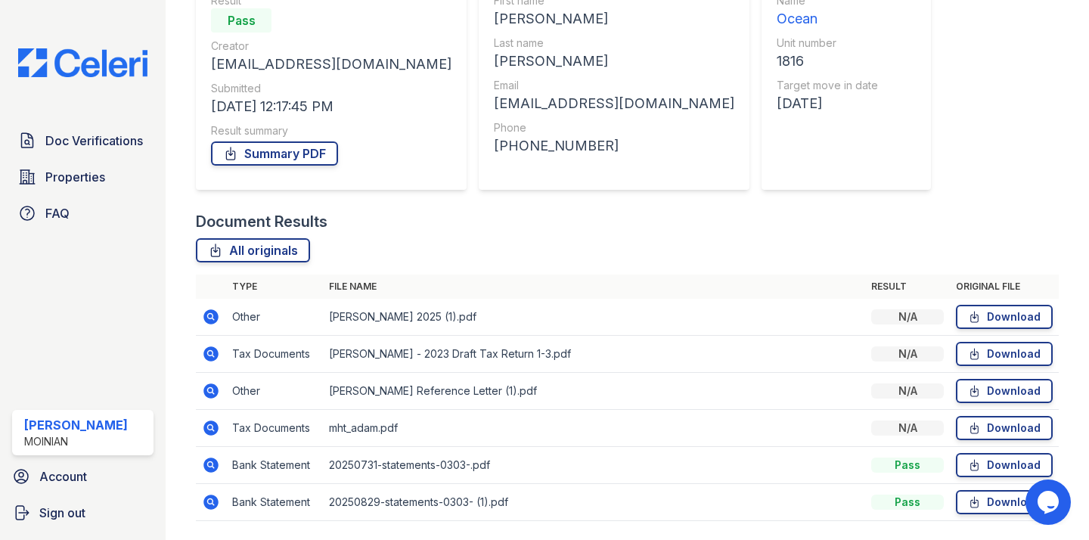
scroll to position [197, 0]
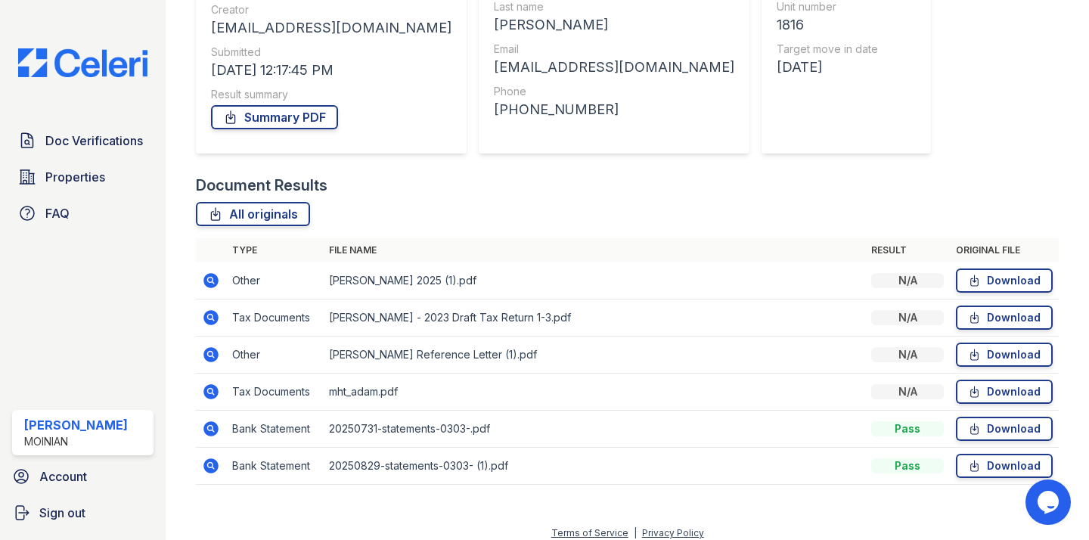
click at [206, 463] on icon at bounding box center [211, 465] width 15 height 15
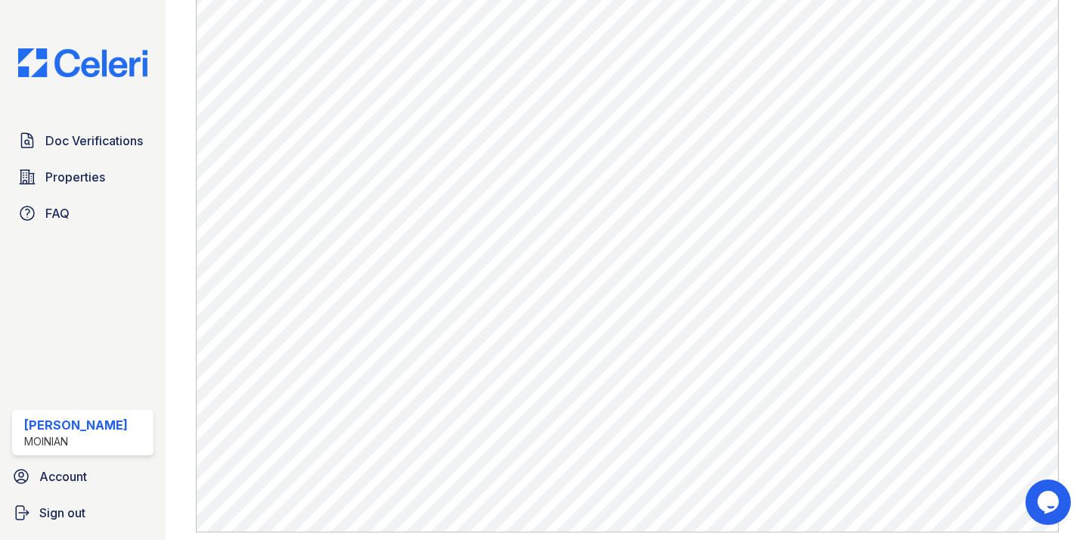
scroll to position [843, 0]
